Goal: Transaction & Acquisition: Purchase product/service

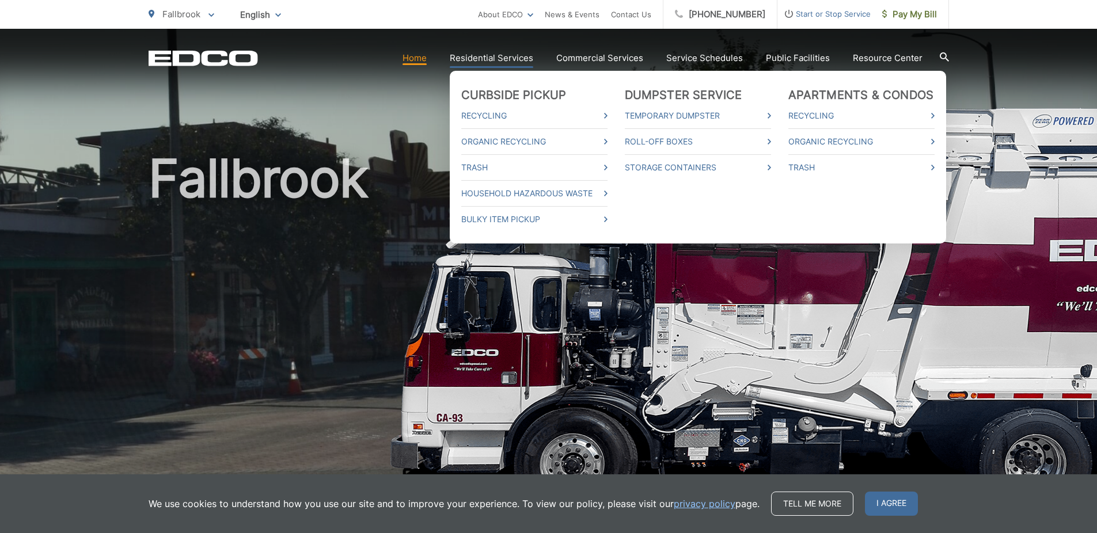
click at [521, 56] on link "Residential Services" at bounding box center [492, 58] width 84 height 14
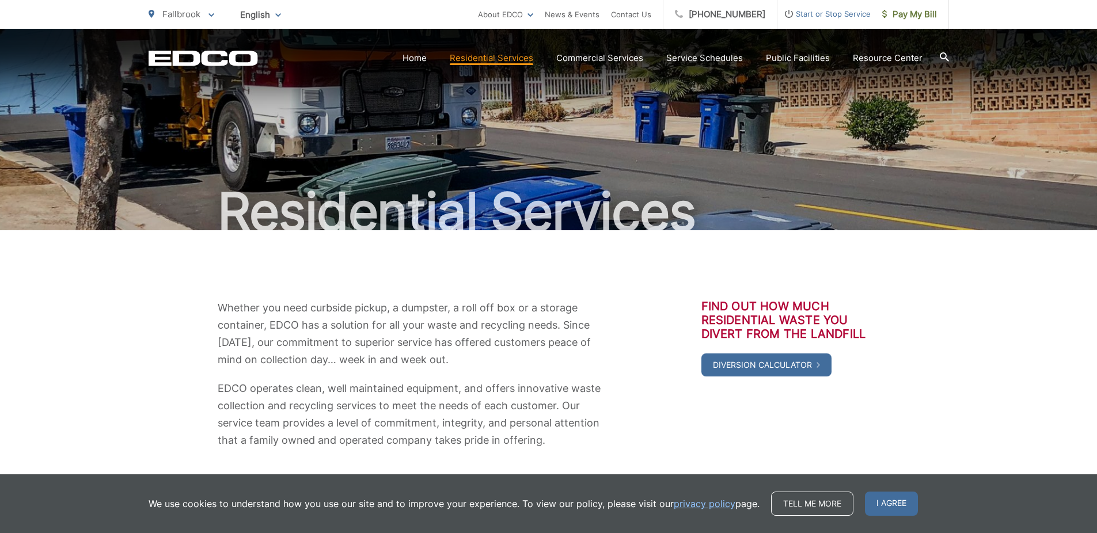
click at [947, 55] on icon at bounding box center [944, 56] width 9 height 9
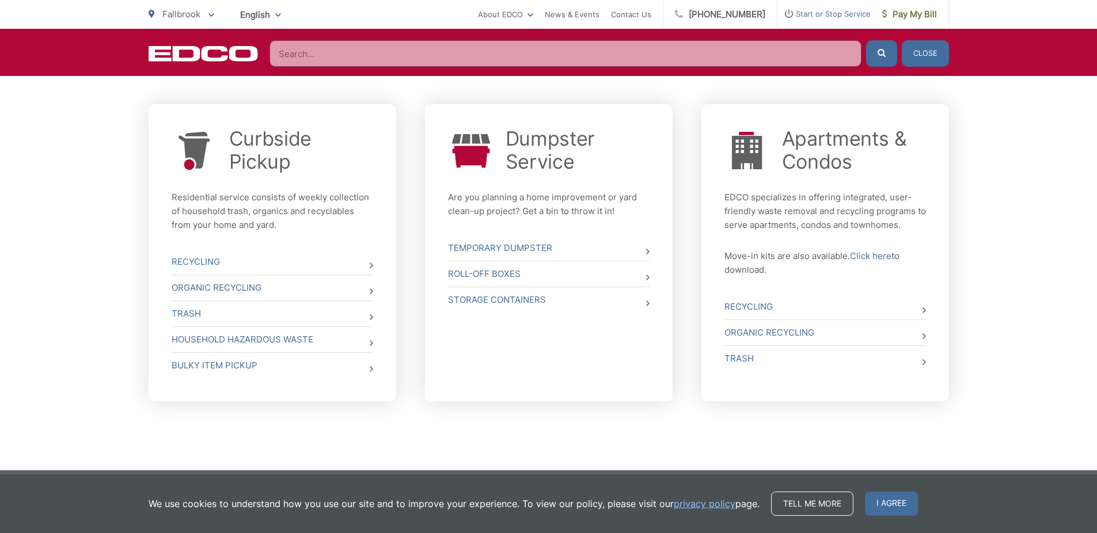
scroll to position [429, 0]
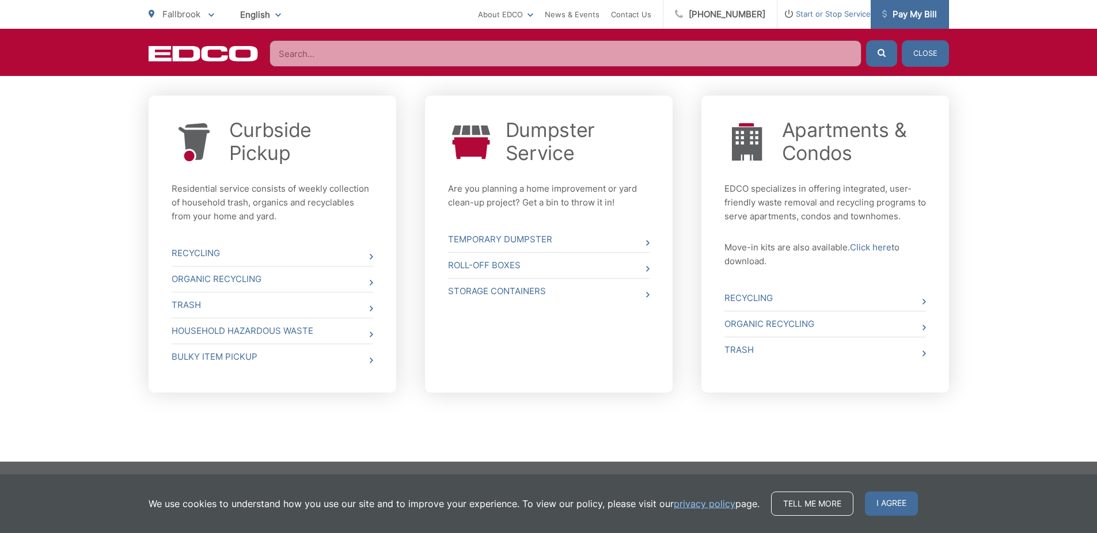
click at [918, 7] on span "Pay My Bill" at bounding box center [910, 14] width 55 height 14
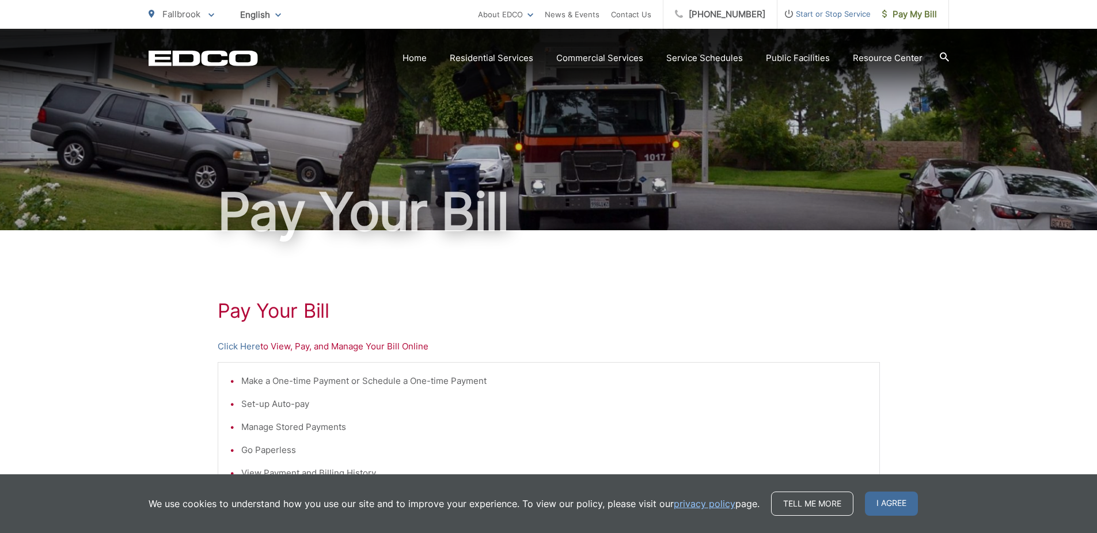
click at [249, 344] on link "Click Here" at bounding box center [239, 347] width 43 height 14
